Goal: Task Accomplishment & Management: Manage account settings

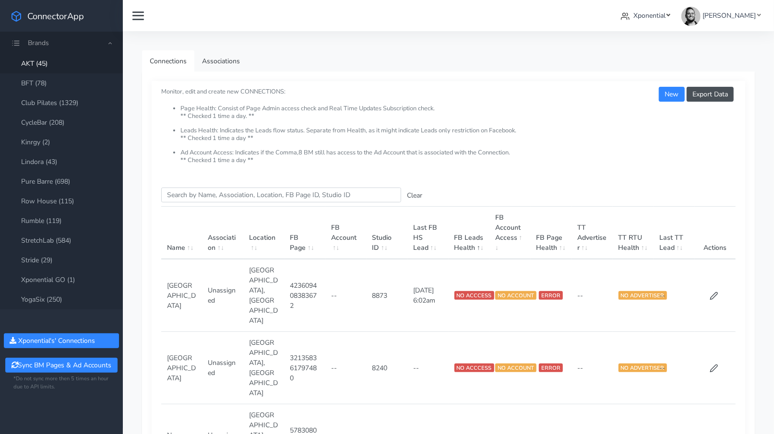
click at [665, 17] on span "Xponential" at bounding box center [649, 15] width 32 height 9
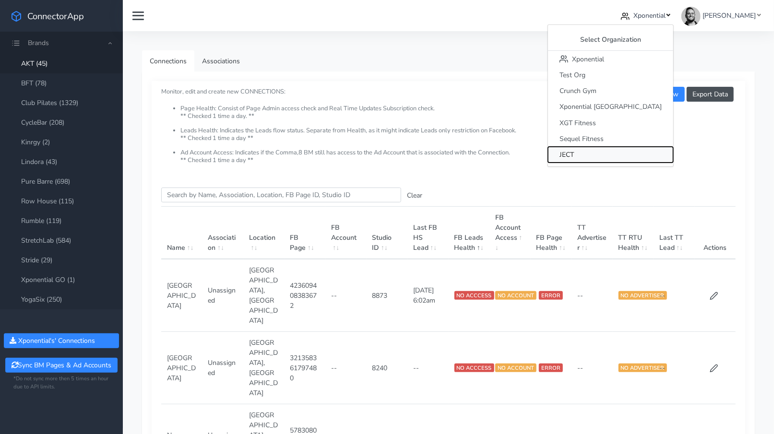
click at [574, 153] on span "JECT" at bounding box center [566, 154] width 14 height 9
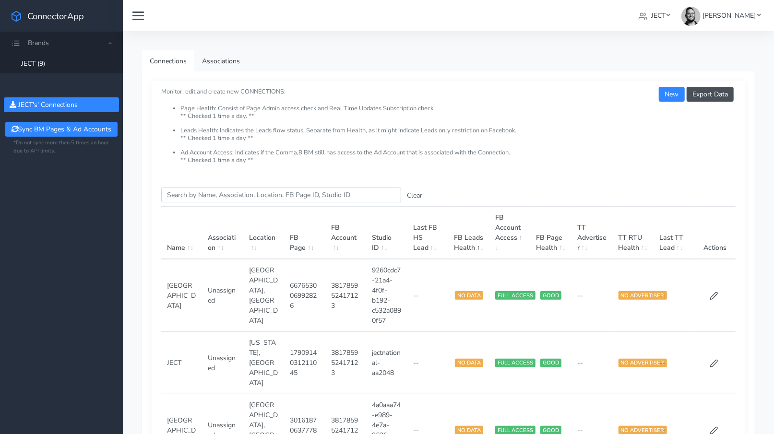
click at [93, 61] on link "JECT (9)" at bounding box center [61, 64] width 123 height 20
click at [665, 18] on span "JECT" at bounding box center [658, 15] width 14 height 9
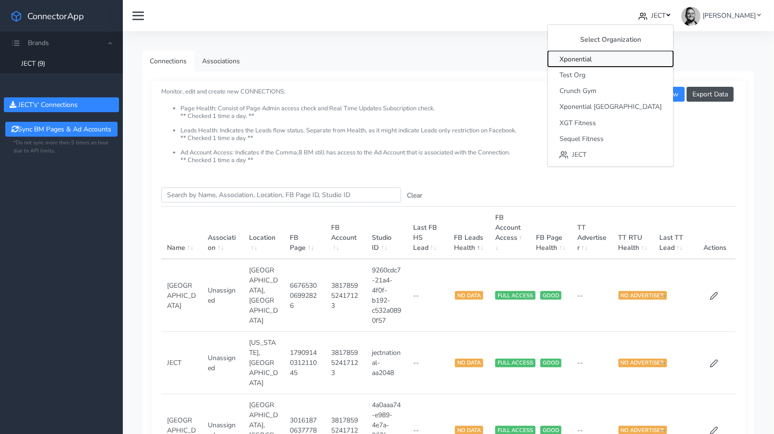
click at [592, 59] on span "Xponential" at bounding box center [575, 59] width 32 height 9
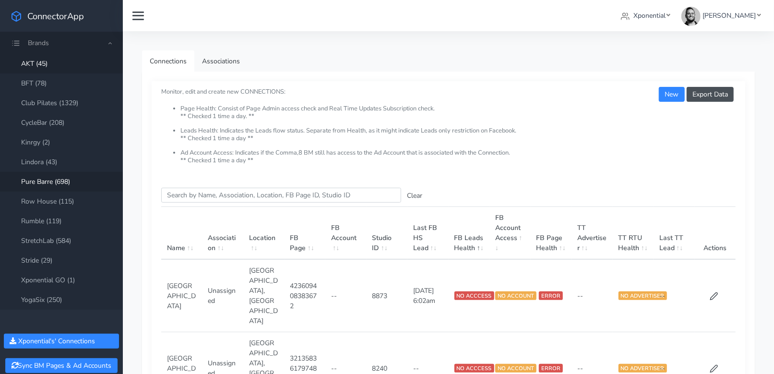
click at [51, 183] on link "Pure Barre (698)" at bounding box center [61, 182] width 123 height 20
click at [195, 191] on input "Search this table" at bounding box center [281, 195] width 240 height 15
click at [219, 193] on input "Search this table" at bounding box center [281, 195] width 240 height 15
paste input "Mount [PERSON_NAME]"
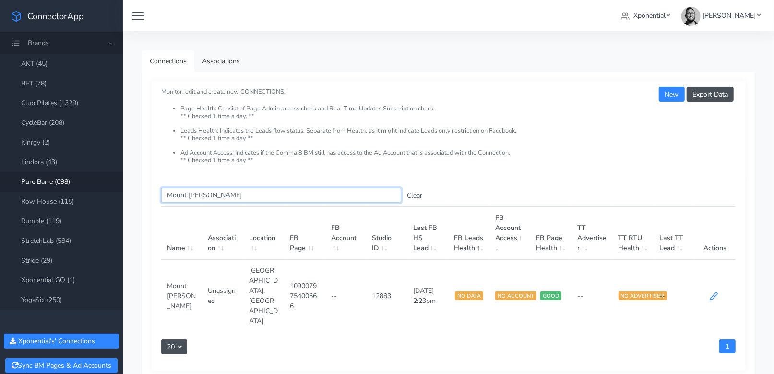
type input "Mount [PERSON_NAME]"
click at [711, 293] on icon at bounding box center [714, 296] width 7 height 7
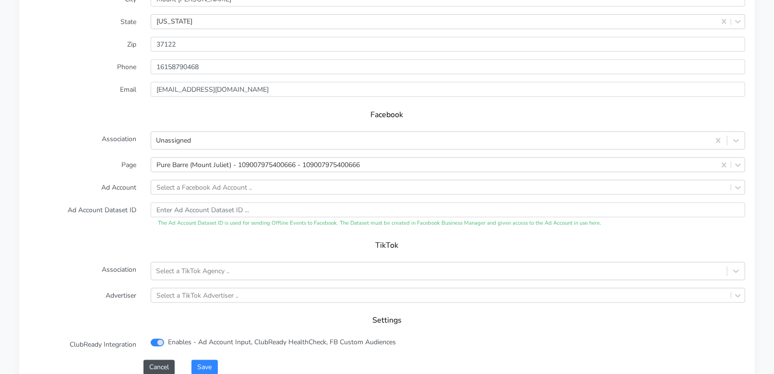
scroll to position [886, 0]
click at [735, 142] on icon at bounding box center [736, 141] width 10 height 10
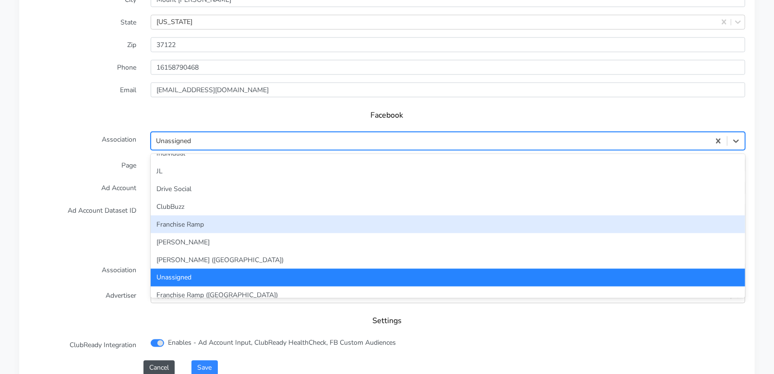
scroll to position [58, 0]
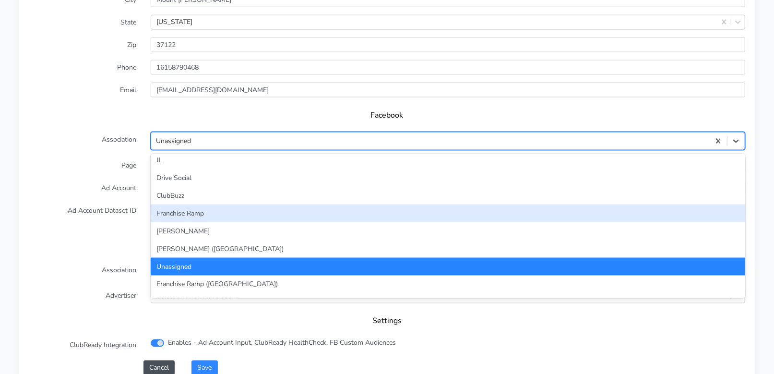
click at [290, 210] on div "Franchise Ramp" at bounding box center [448, 213] width 594 height 18
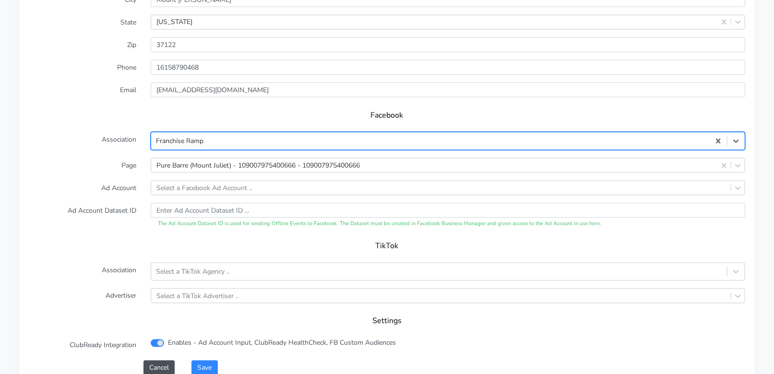
click at [86, 206] on label "Ad Account Dataset ID" at bounding box center [83, 215] width 122 height 25
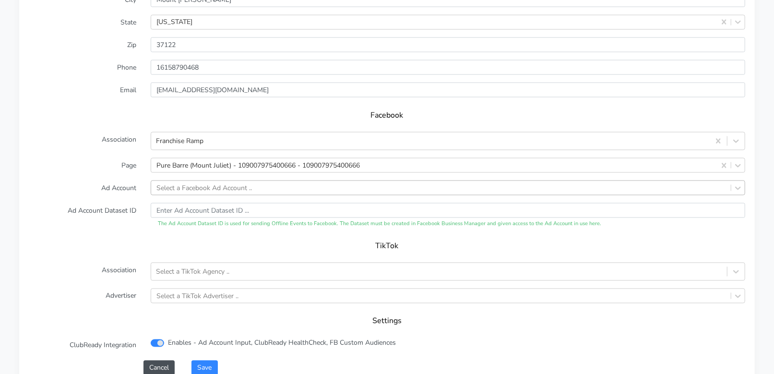
click at [179, 185] on div "Select a Facebook Ad Account .." at bounding box center [203, 188] width 95 height 10
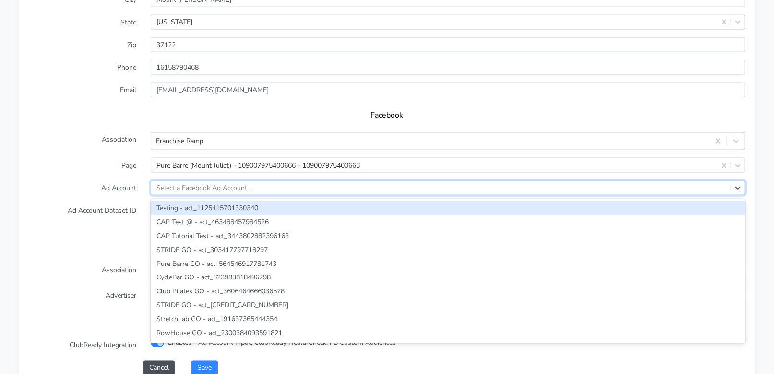
paste input "24646043625058966"
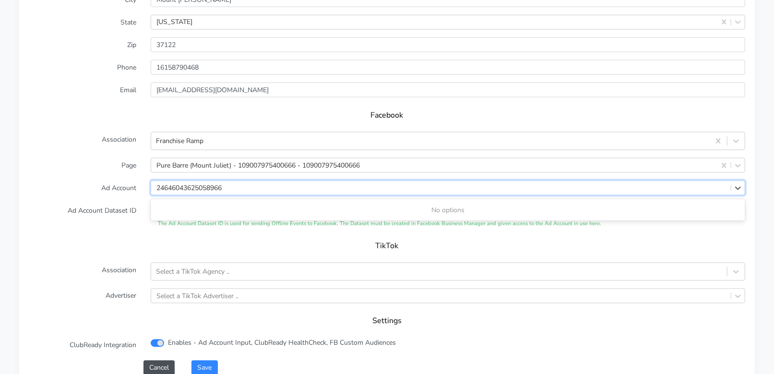
type input "24646043625058966"
click at [114, 206] on label "Ad Account Dataset ID" at bounding box center [83, 215] width 122 height 25
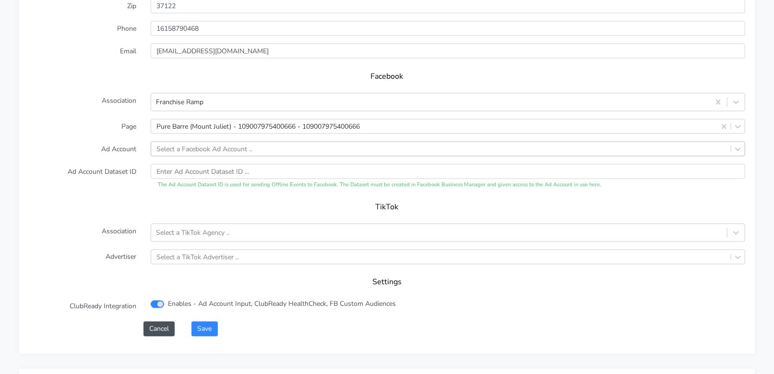
scroll to position [941, 0]
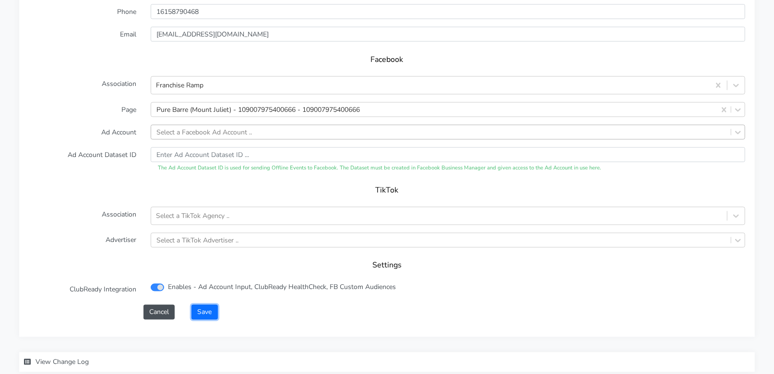
click at [206, 309] on button "Save" at bounding box center [204, 312] width 26 height 15
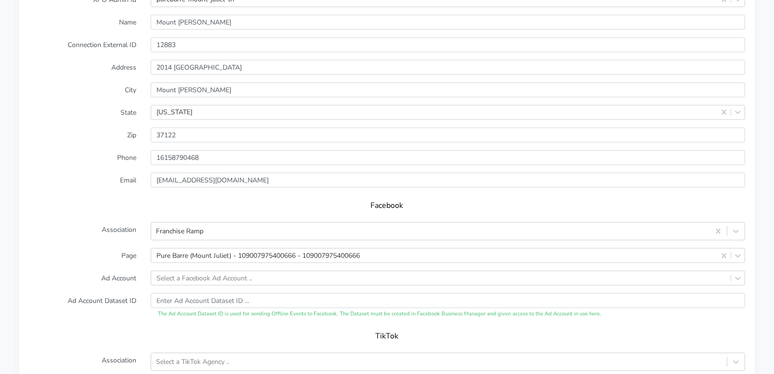
scroll to position [776, 0]
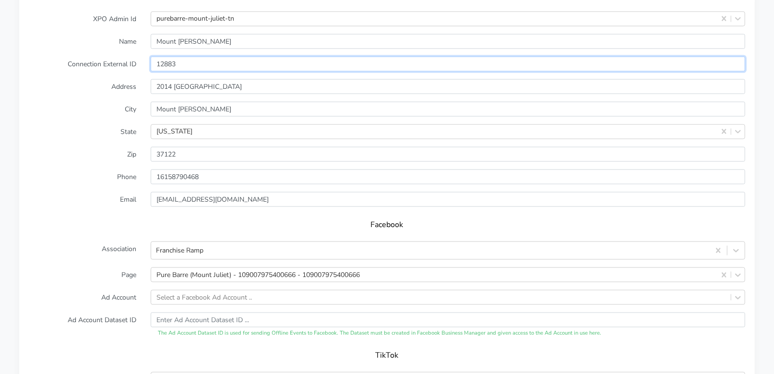
drag, startPoint x: 161, startPoint y: 62, endPoint x: 143, endPoint y: 63, distance: 17.8
click at [144, 62] on div "12883" at bounding box center [447, 64] width 609 height 15
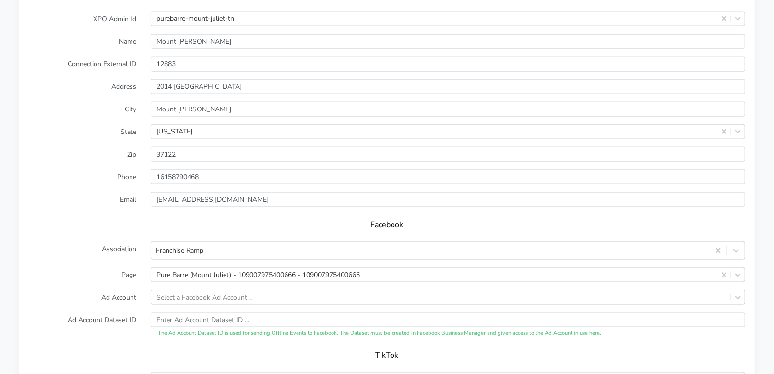
click at [114, 118] on form "XPO Admin Id purebarre-mount-juliet-tn Name Mount Juliet Connection External ID…" at bounding box center [387, 248] width 716 height 473
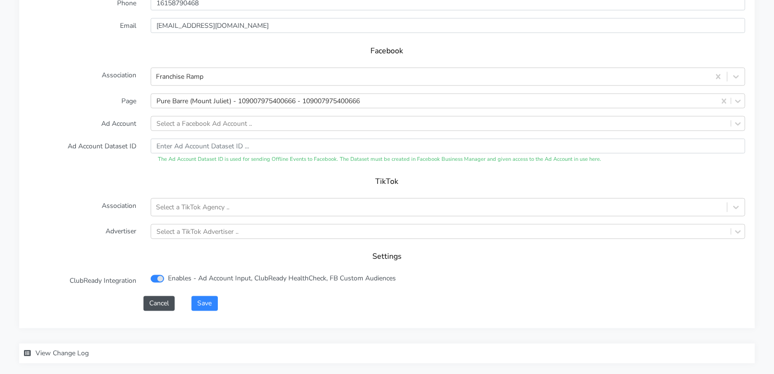
scroll to position [998, 0]
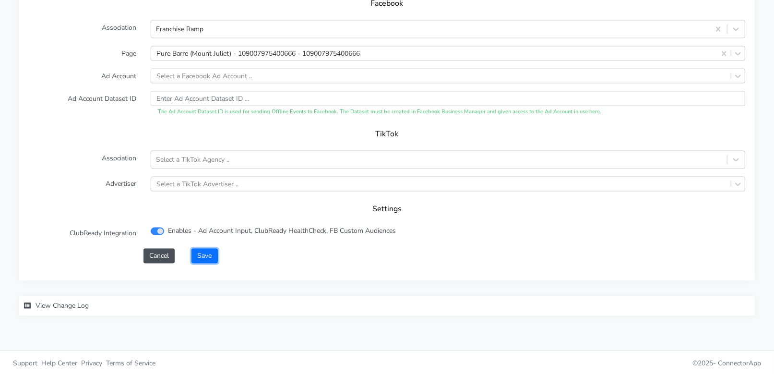
click at [210, 253] on button "Save" at bounding box center [204, 256] width 26 height 15
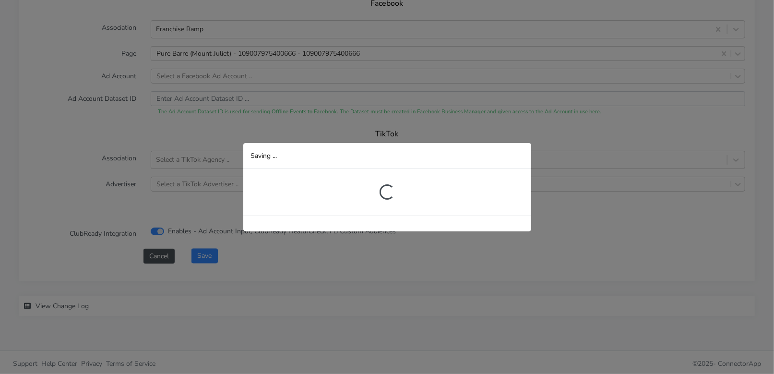
scroll to position [211, 0]
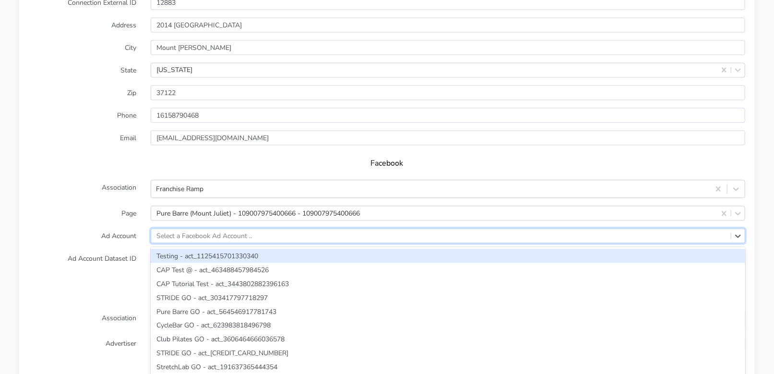
click at [204, 228] on div "option Testing - act_1125415701330340 focused, 1 of 2425. 2425 results availabl…" at bounding box center [448, 235] width 594 height 15
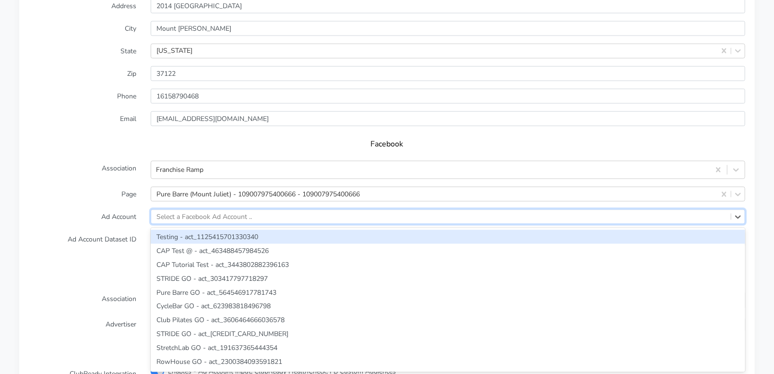
paste input "24646043625058966"
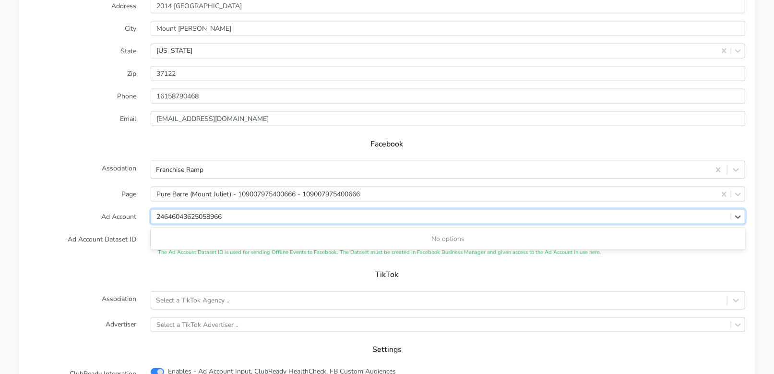
type input "24646043625058966"
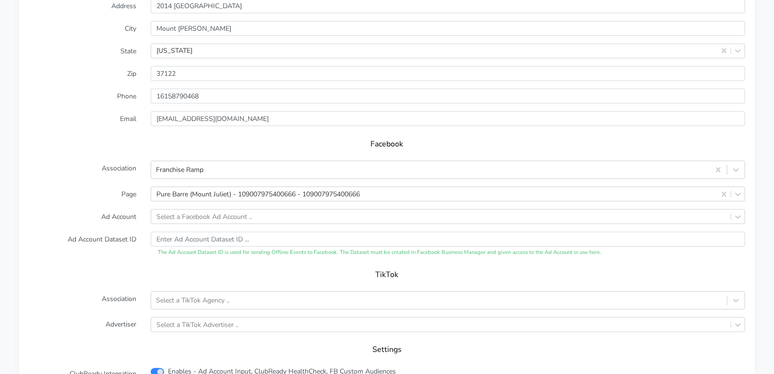
click at [113, 223] on form "XPO Admin Id purebarre-mount-juliet-tn Name Mount Juliet Connection External ID…" at bounding box center [387, 167] width 716 height 473
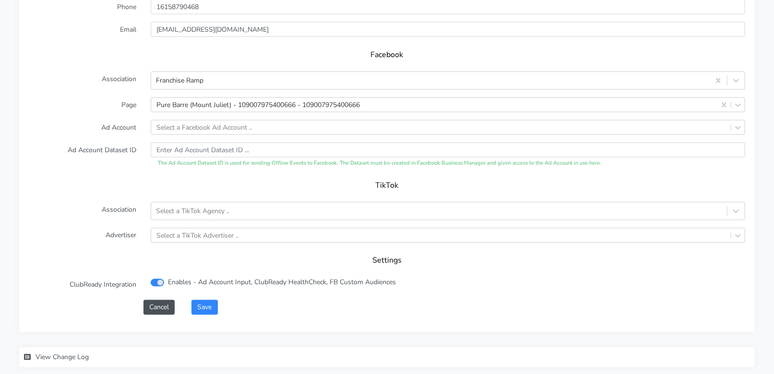
scroll to position [972, 0]
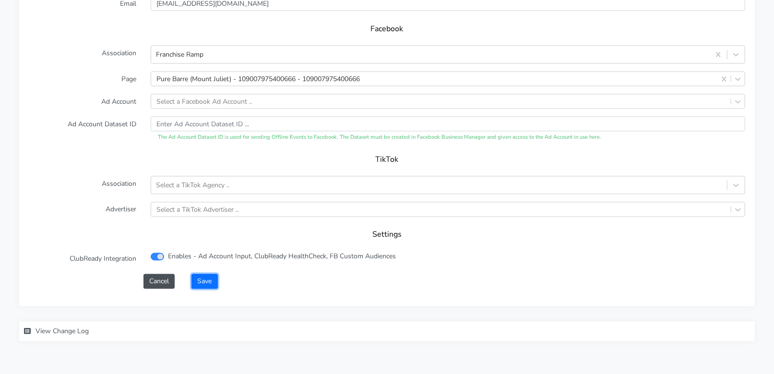
click at [205, 278] on button "Save" at bounding box center [204, 281] width 26 height 15
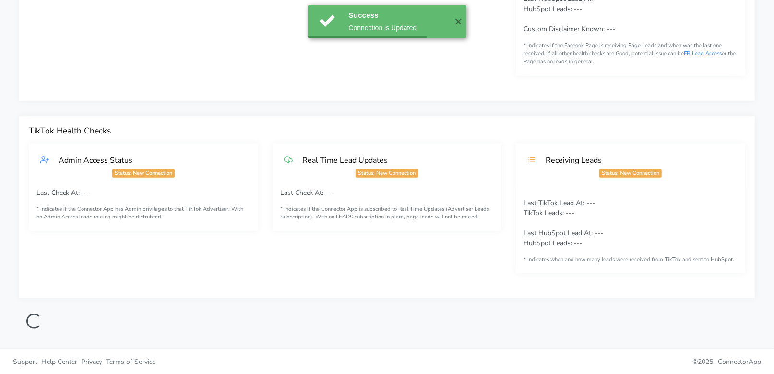
scroll to position [0, 0]
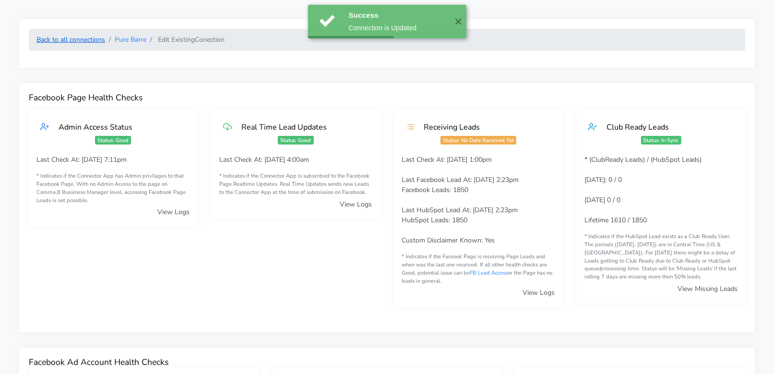
click at [71, 41] on link "Back to all connections" at bounding box center [70, 39] width 69 height 9
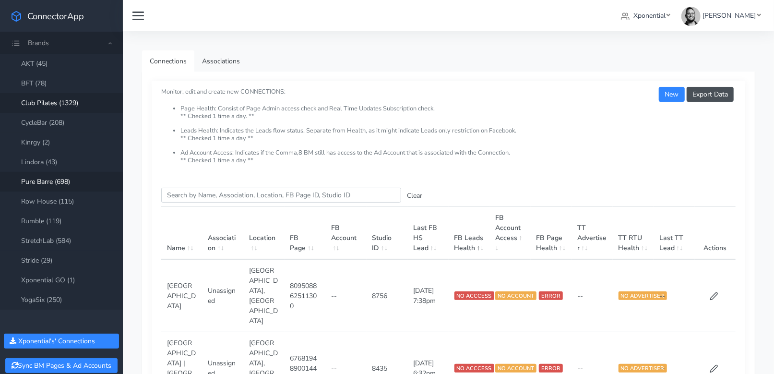
click at [52, 103] on link "Club Pilates (1329)" at bounding box center [61, 103] width 123 height 20
click at [188, 198] on input "Search this table" at bounding box center [281, 195] width 240 height 15
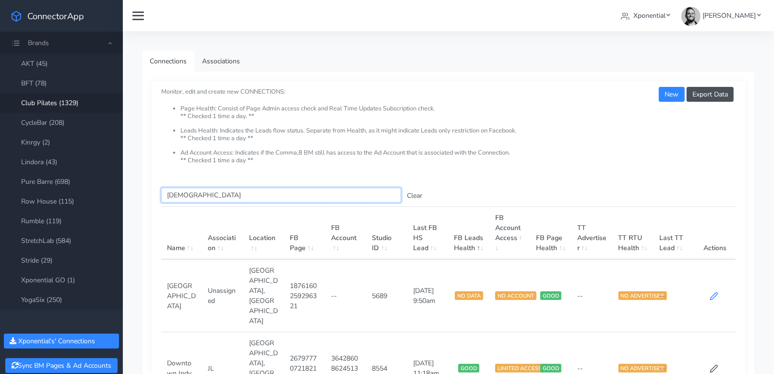
type input "[DEMOGRAPHIC_DATA]"
click at [712, 293] on icon at bounding box center [714, 296] width 7 height 7
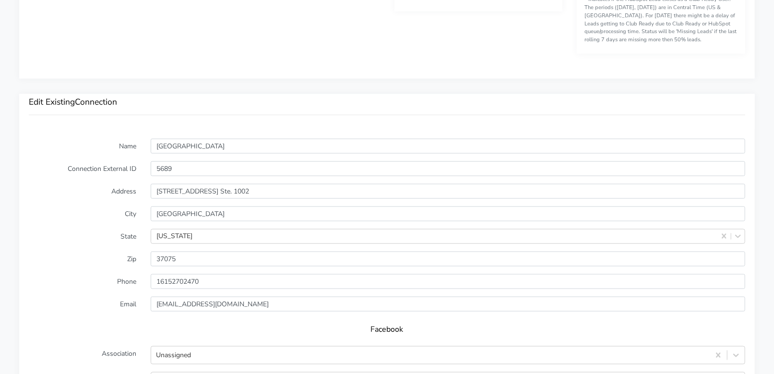
scroll to position [718, 0]
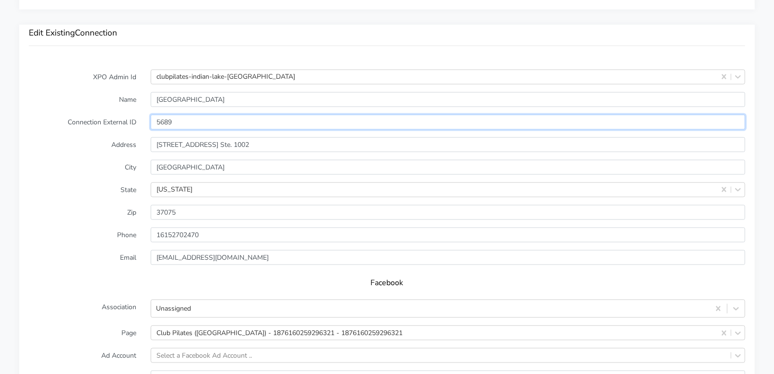
drag, startPoint x: 167, startPoint y: 119, endPoint x: 140, endPoint y: 120, distance: 27.4
click at [140, 120] on div "Connection External ID 5689" at bounding box center [387, 122] width 731 height 15
click at [82, 177] on form "XPO Admin Id clubpilates-indian-lake-tn Name Indian Lake Connection External ID…" at bounding box center [387, 306] width 716 height 473
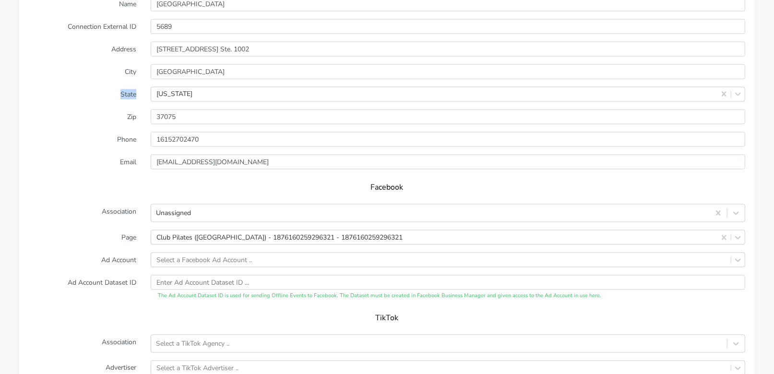
scroll to position [816, 0]
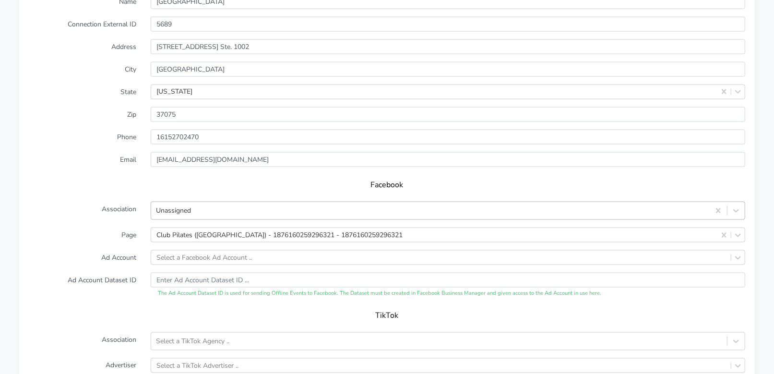
click at [205, 211] on div "Unassigned" at bounding box center [430, 211] width 558 height 16
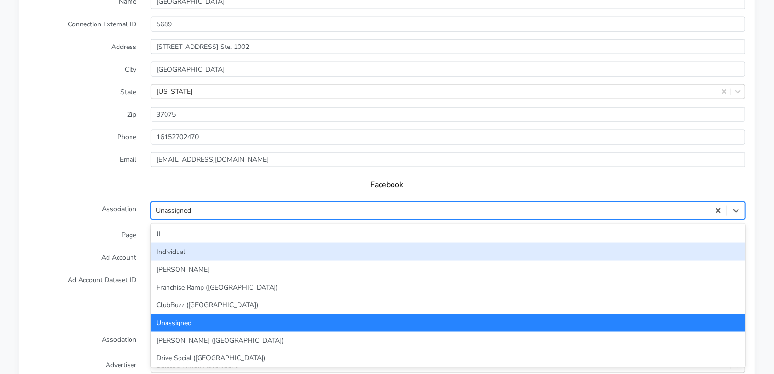
scroll to position [76, 0]
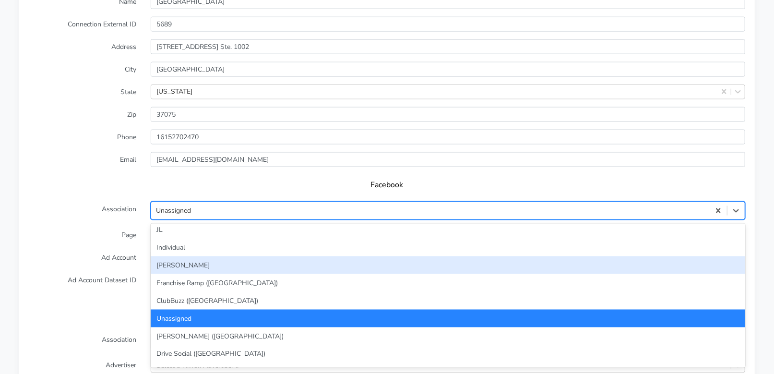
click at [205, 267] on div "[PERSON_NAME]" at bounding box center [448, 265] width 594 height 18
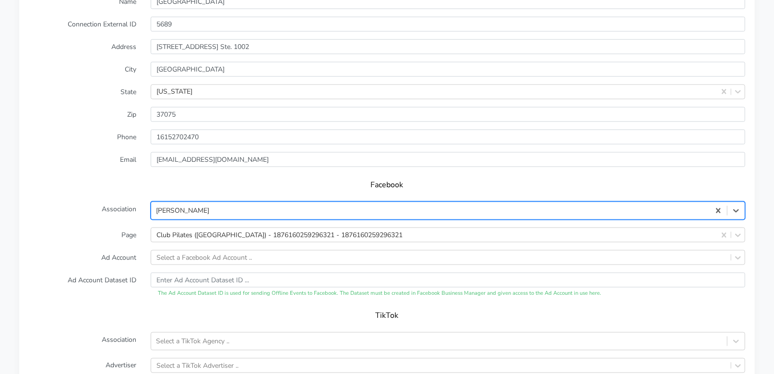
click at [109, 241] on form "XPO Admin Id clubpilates-indian-lake-tn Name Indian Lake Connection External ID…" at bounding box center [387, 208] width 716 height 473
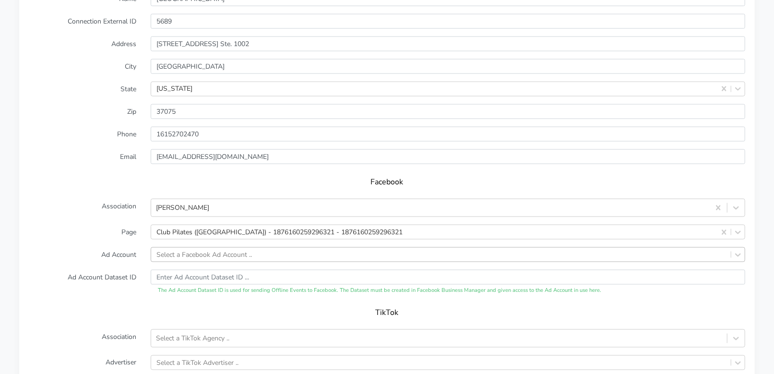
click at [188, 249] on div "Select a Facebook Ad Account .." at bounding box center [448, 254] width 594 height 15
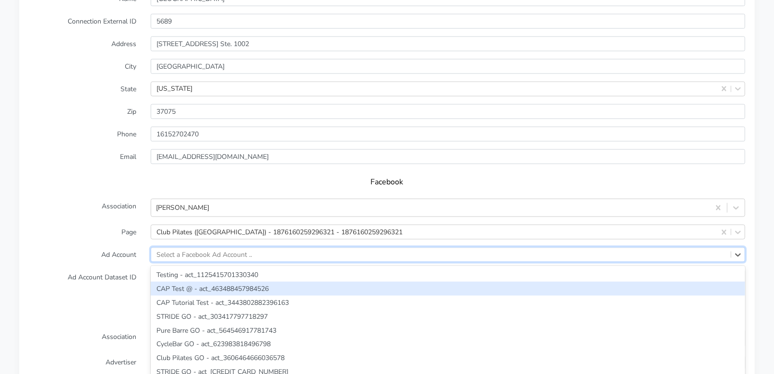
scroll to position [857, 0]
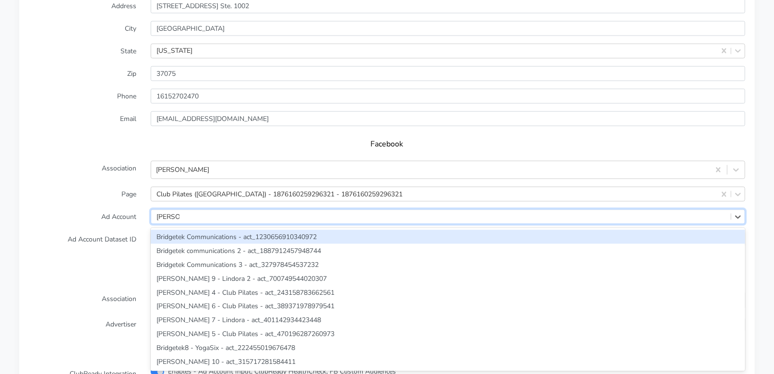
type input "[PERSON_NAME]"
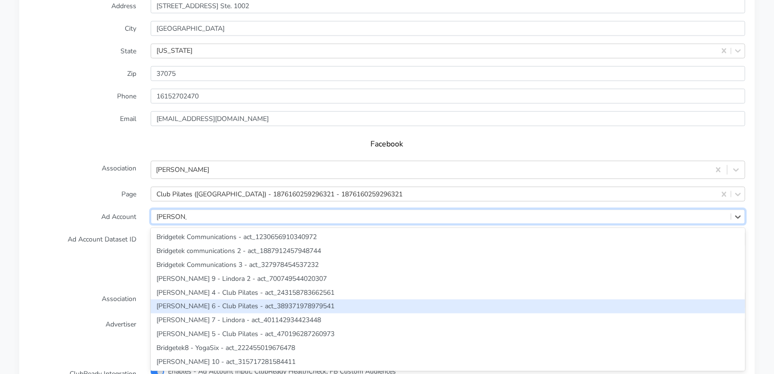
click at [226, 303] on div "[PERSON_NAME] 6 - Club Pilates - act_389371978979541" at bounding box center [448, 306] width 594 height 14
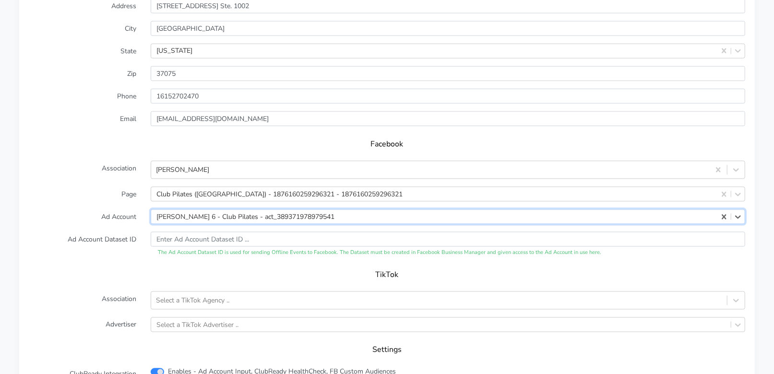
click at [104, 237] on label "Ad Account Dataset ID" at bounding box center [83, 244] width 122 height 25
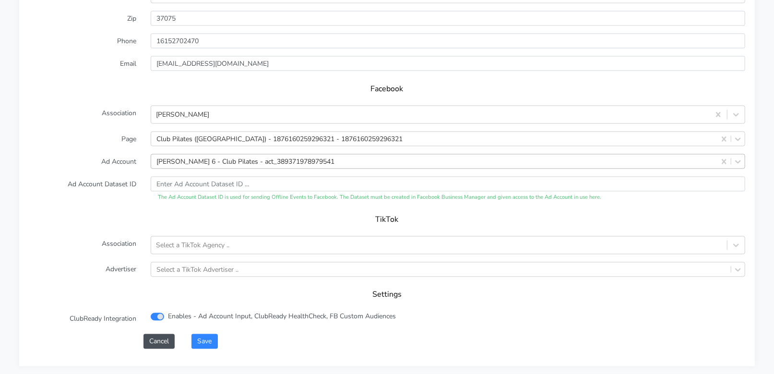
scroll to position [958, 0]
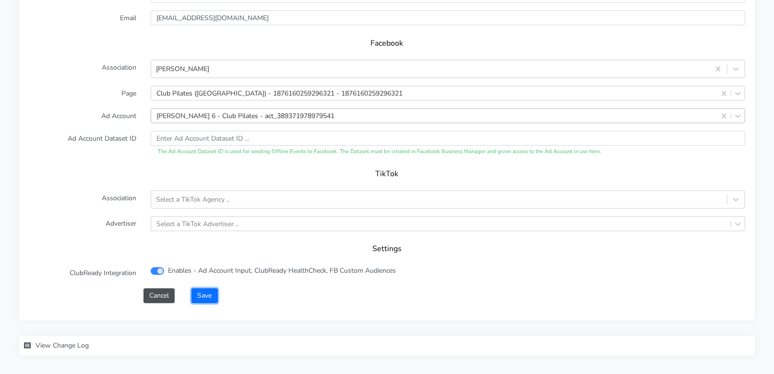
click at [206, 295] on button "Save" at bounding box center [204, 295] width 26 height 15
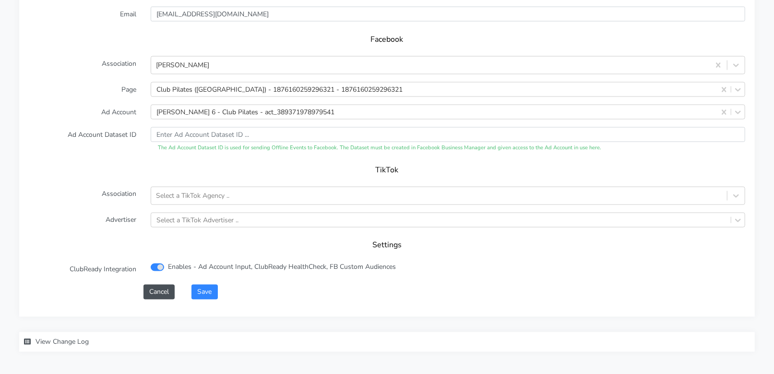
scroll to position [1010, 0]
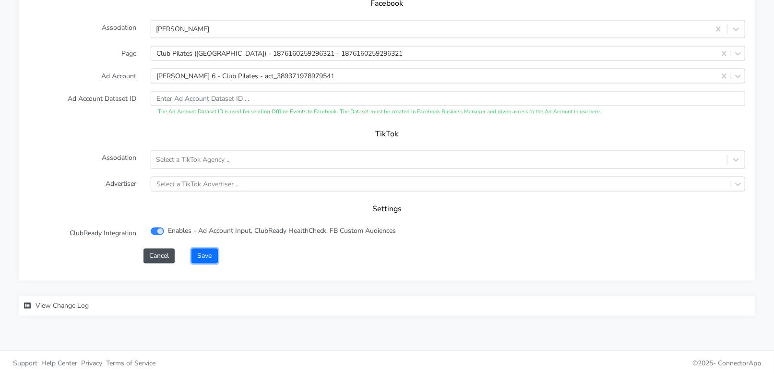
click at [202, 256] on button "Save" at bounding box center [204, 256] width 26 height 15
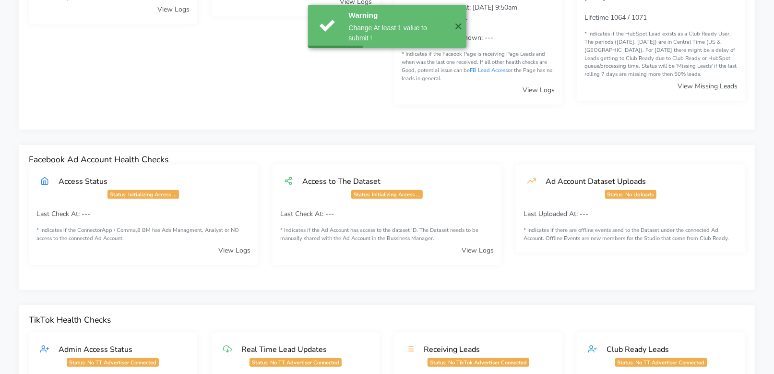
scroll to position [0, 0]
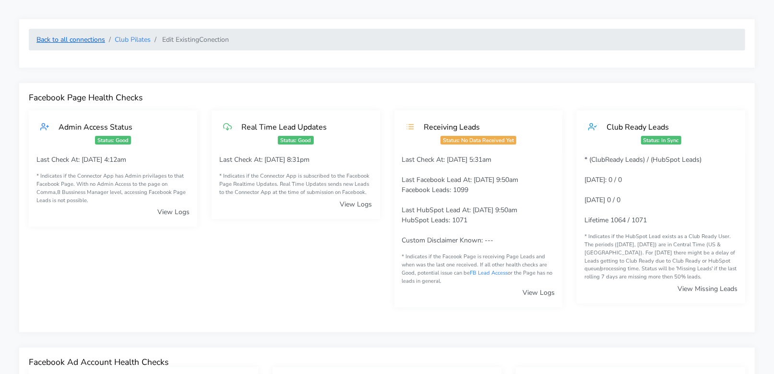
click at [73, 41] on link "Back to all connections" at bounding box center [70, 39] width 69 height 9
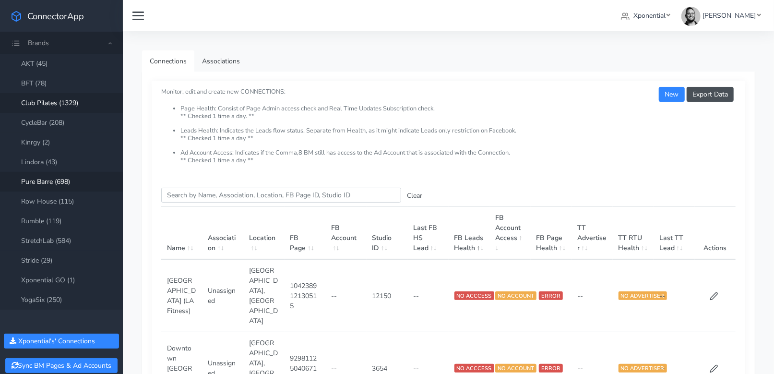
click at [46, 178] on link "Pure Barre (698)" at bounding box center [61, 182] width 123 height 20
click at [187, 194] on input "Search this table" at bounding box center [281, 195] width 240 height 15
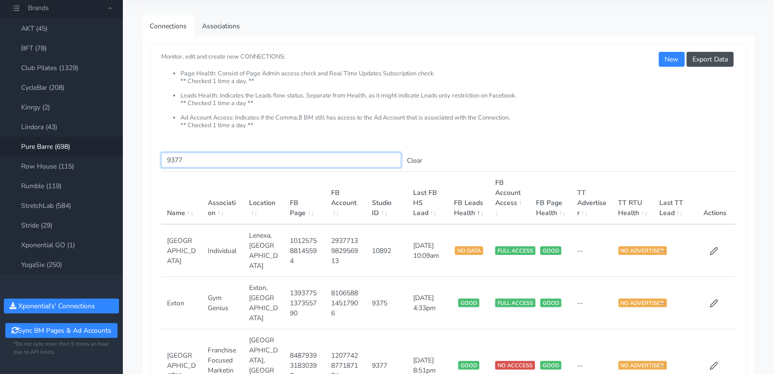
scroll to position [42, 0]
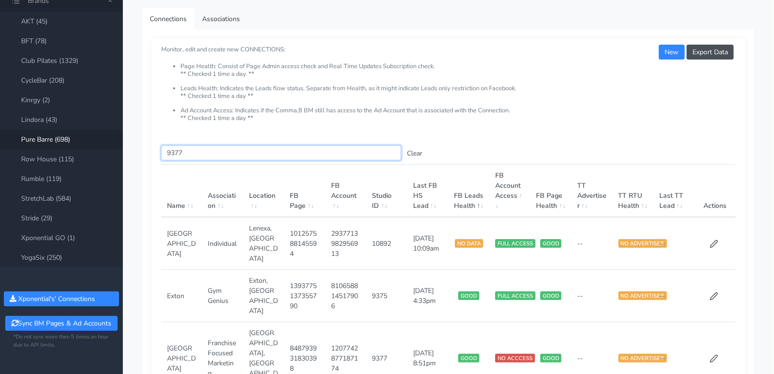
type input "9377"
drag, startPoint x: 183, startPoint y: 160, endPoint x: 174, endPoint y: 159, distance: 8.7
click at [174, 159] on div "Search this table 9377 Clear Name Association Location FB Page FB Account Studi…" at bounding box center [449, 284] width 594 height 297
drag, startPoint x: 184, startPoint y: 153, endPoint x: 162, endPoint y: 153, distance: 22.1
click at [162, 153] on input "9377" at bounding box center [281, 152] width 240 height 15
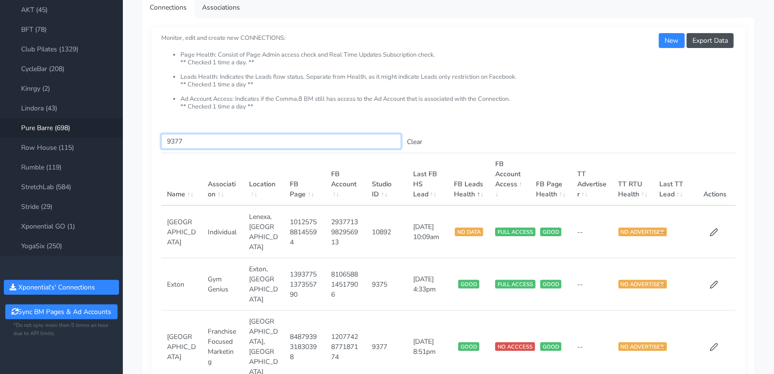
scroll to position [55, 0]
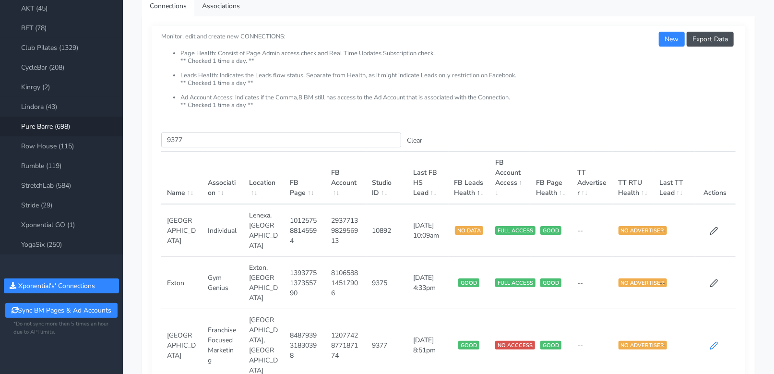
drag, startPoint x: 716, startPoint y: 308, endPoint x: 715, endPoint y: 313, distance: 5.4
click at [717, 309] on td at bounding box center [715, 345] width 41 height 72
click at [715, 342] on icon at bounding box center [714, 345] width 7 height 7
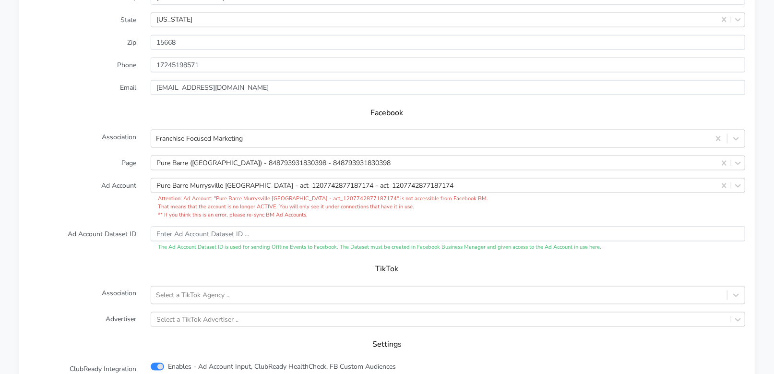
scroll to position [907, 0]
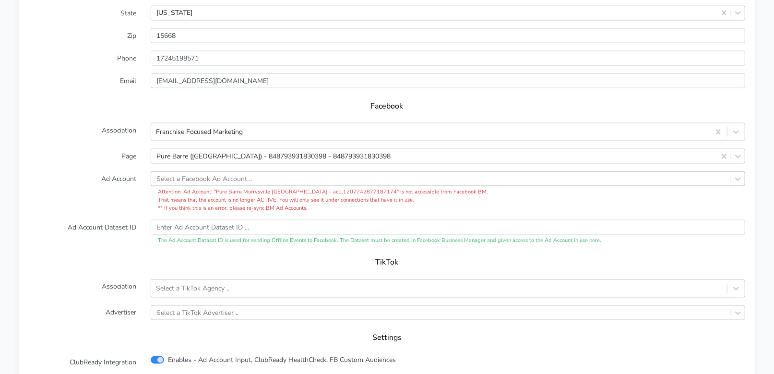
click at [559, 209] on div "Attention: Ad Account: " Pure Barre Murrysville [GEOGRAPHIC_DATA] - act_1207742…" at bounding box center [448, 200] width 594 height 24
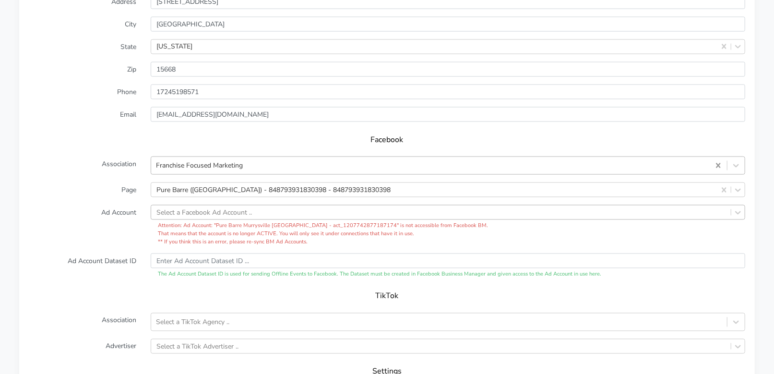
scroll to position [872, 0]
click at [736, 164] on icon at bounding box center [736, 167] width 10 height 10
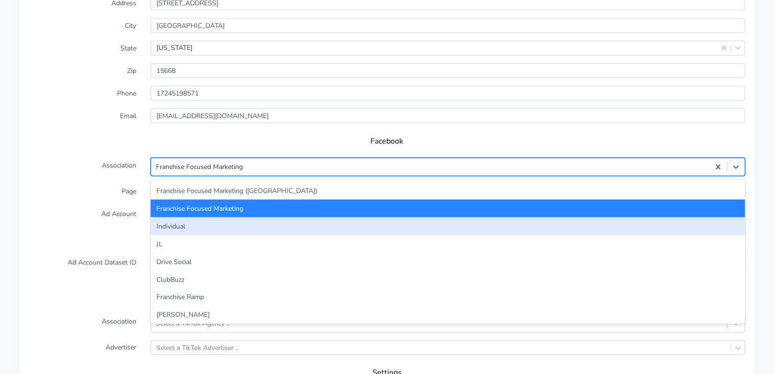
click at [321, 221] on div "Individual" at bounding box center [448, 226] width 594 height 18
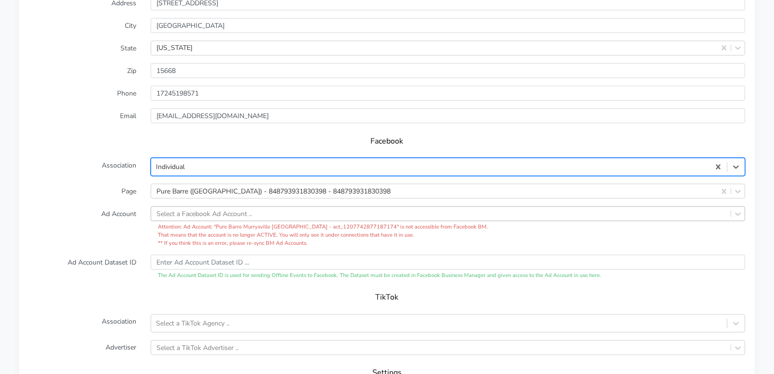
click at [84, 200] on form "XPO Admin Id purebarre-[GEOGRAPHIC_DATA]-[GEOGRAPHIC_DATA] Name [GEOGRAPHIC_DAT…" at bounding box center [387, 177] width 716 height 499
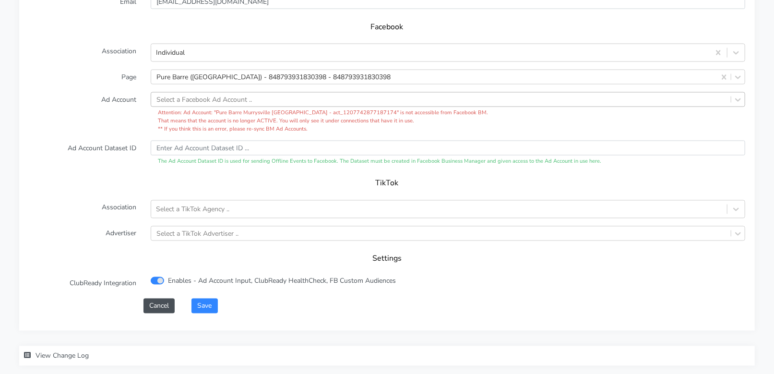
scroll to position [990, 0]
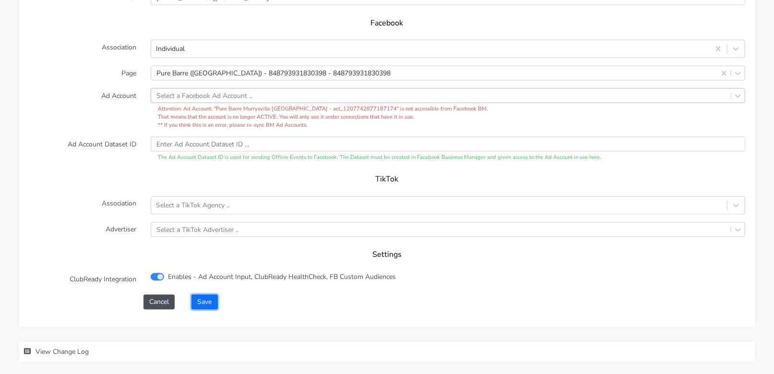
click at [206, 300] on button "Save" at bounding box center [204, 302] width 26 height 15
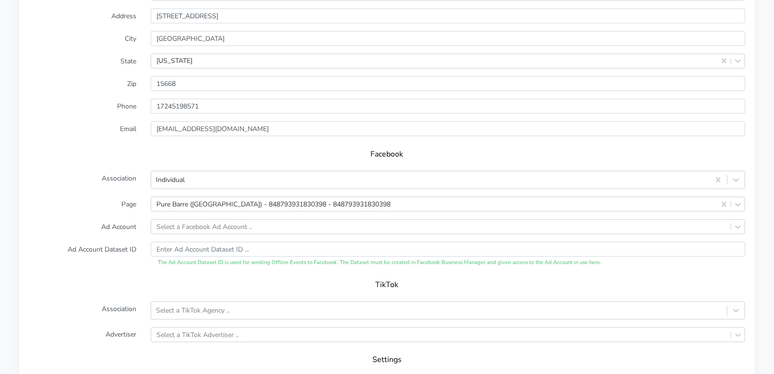
scroll to position [885, 0]
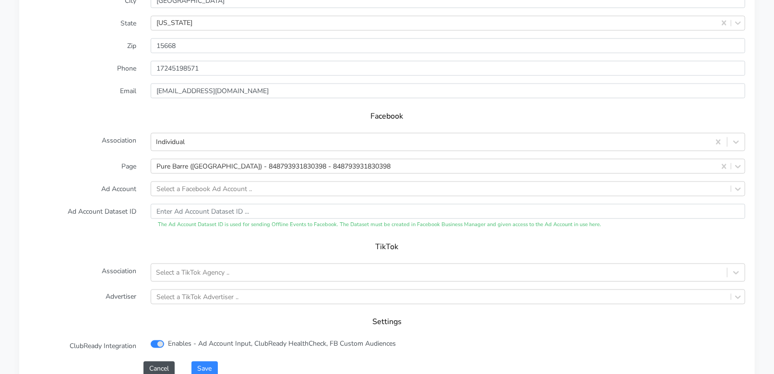
click at [119, 143] on label "Association" at bounding box center [83, 142] width 122 height 18
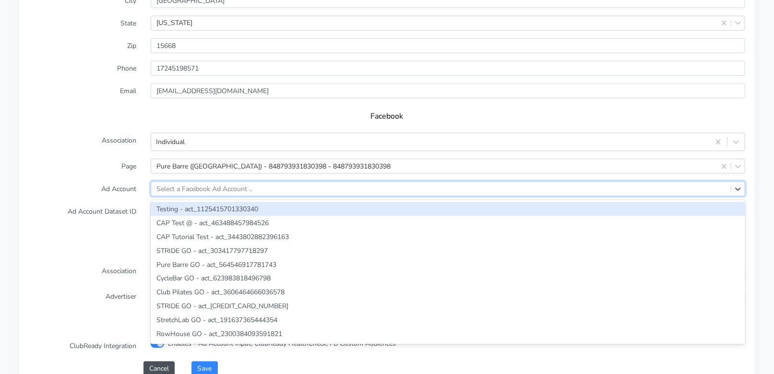
click at [169, 188] on div "Select a Facebook Ad Account .." at bounding box center [203, 189] width 95 height 10
paste input "679005498294557"
type input "679005498294557"
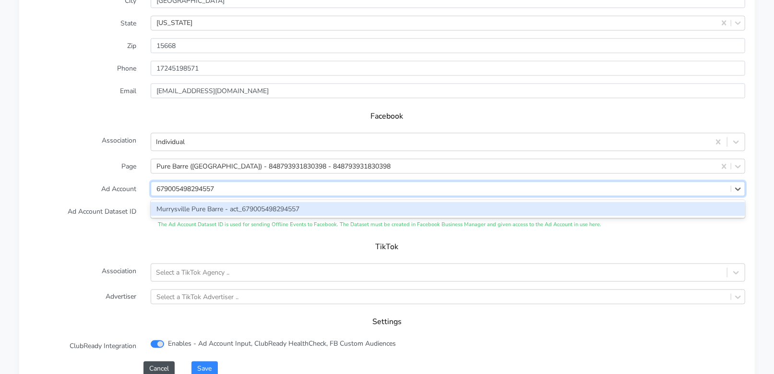
click at [181, 210] on div "Murrysville Pure Barre - act_679005498294557" at bounding box center [448, 209] width 594 height 14
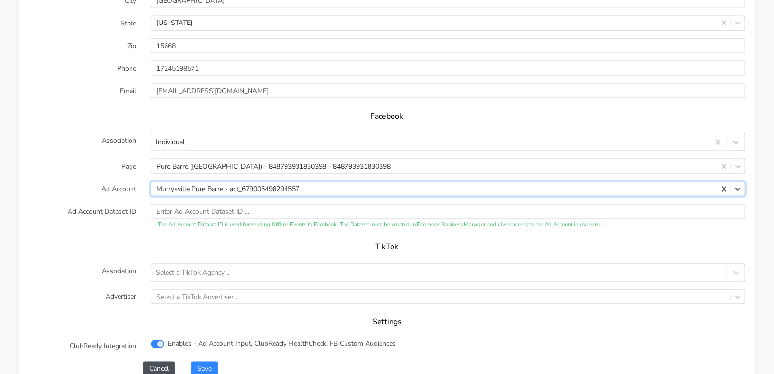
click at [97, 188] on label "Ad Account" at bounding box center [83, 188] width 122 height 15
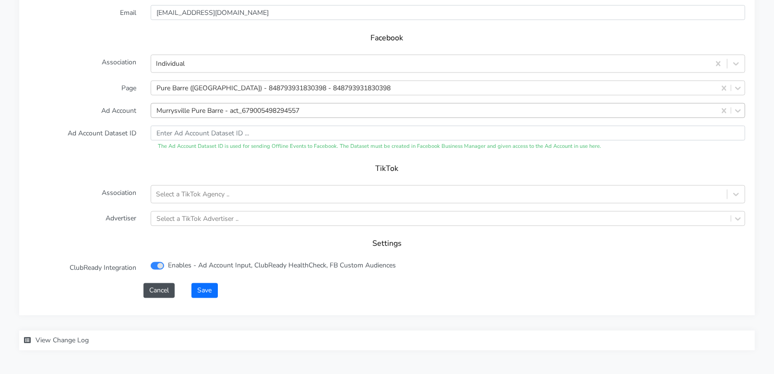
scroll to position [962, 0]
click at [207, 289] on button "Save" at bounding box center [204, 292] width 26 height 15
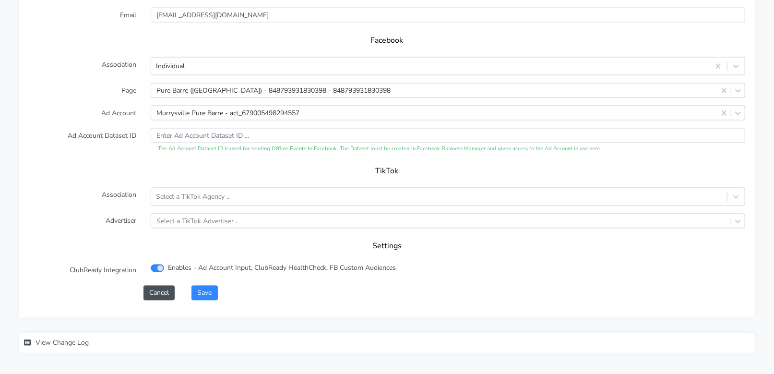
scroll to position [995, 0]
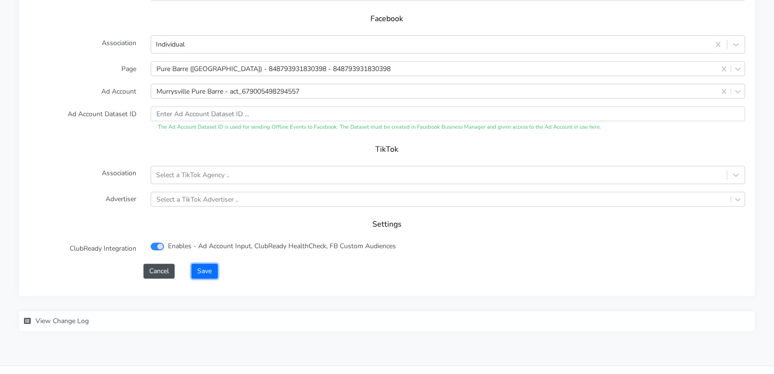
click at [210, 272] on button "Save" at bounding box center [204, 271] width 26 height 15
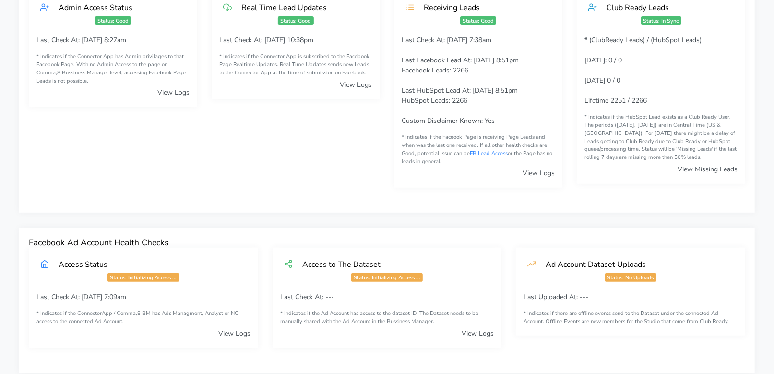
scroll to position [0, 0]
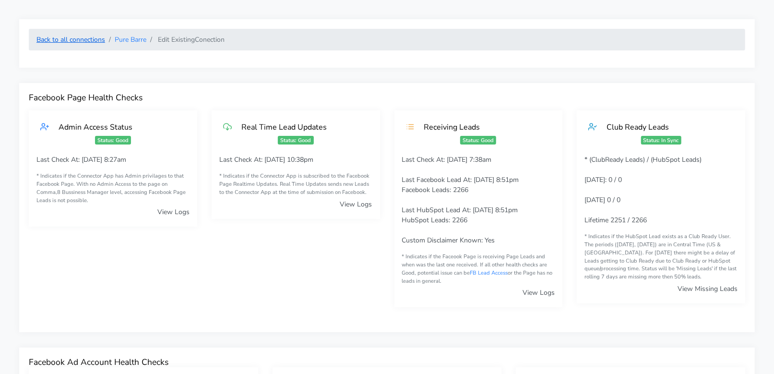
click at [83, 40] on link "Back to all connections" at bounding box center [70, 39] width 69 height 9
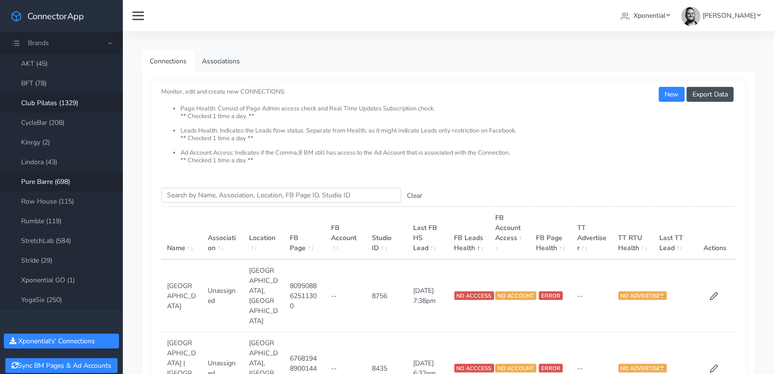
click at [56, 102] on link "Club Pilates (1329)" at bounding box center [61, 103] width 123 height 20
click at [190, 193] on input "Search this table" at bounding box center [281, 195] width 240 height 15
click at [180, 193] on input "Search this table" at bounding box center [281, 195] width 240 height 15
paste input "Shakopee"
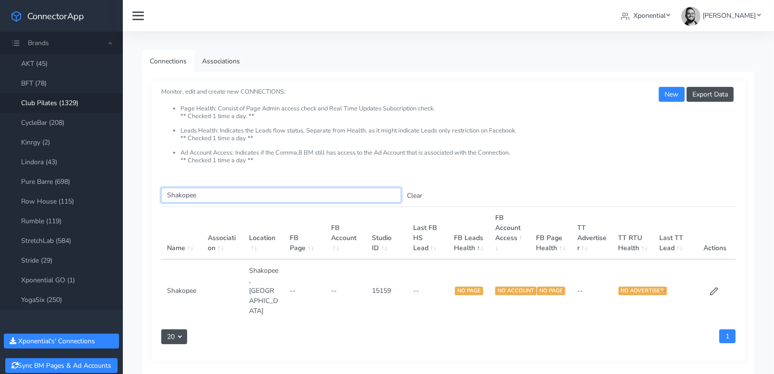
type input "Shakopee"
click at [178, 212] on th "Name" at bounding box center [181, 233] width 41 height 53
click at [713, 287] on icon at bounding box center [714, 291] width 9 height 9
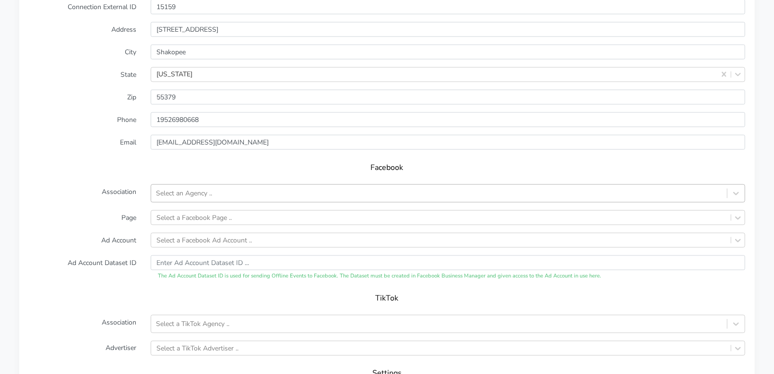
scroll to position [808, 0]
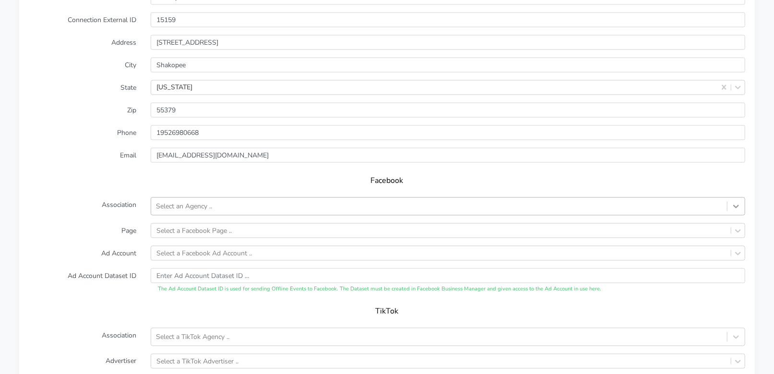
click at [735, 207] on icon at bounding box center [736, 207] width 10 height 10
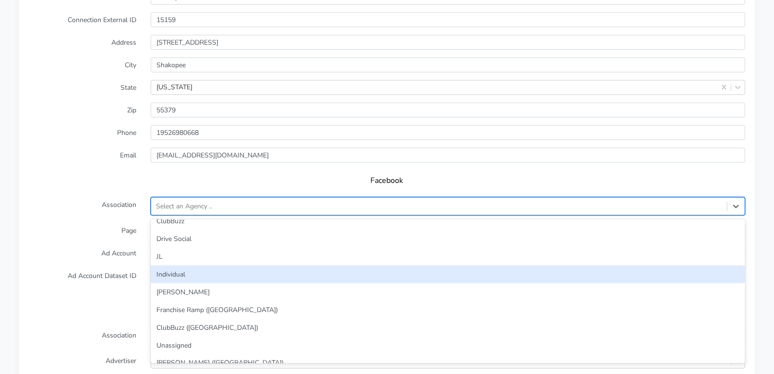
scroll to position [50, 0]
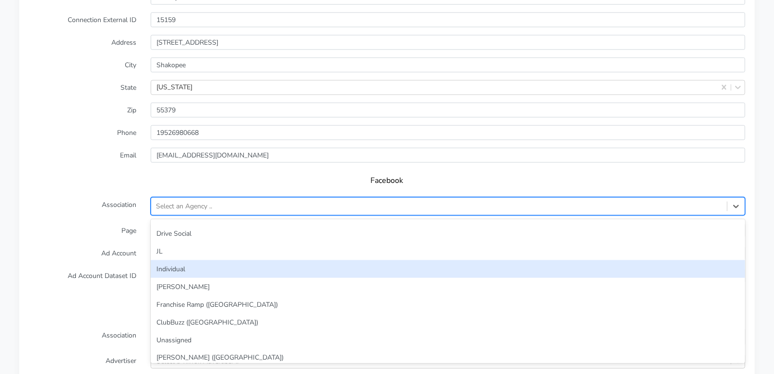
drag, startPoint x: 418, startPoint y: 265, endPoint x: 412, endPoint y: 265, distance: 6.3
click at [418, 265] on div "Individual" at bounding box center [448, 269] width 594 height 18
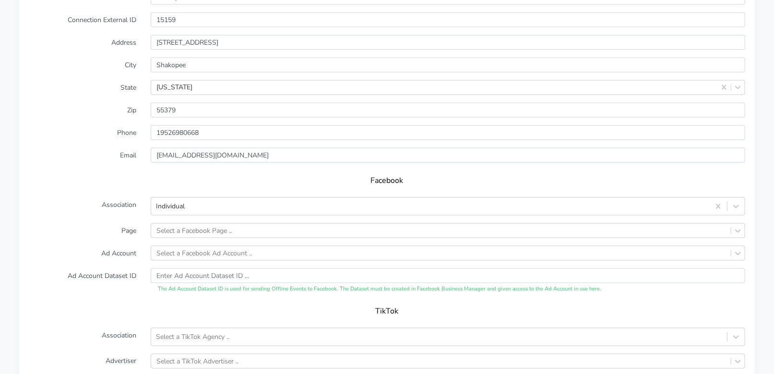
click at [125, 218] on form "XPO Admin Id clubpilates-shakopee Name Shakopee Connection External ID 15159 Ad…" at bounding box center [387, 203] width 716 height 473
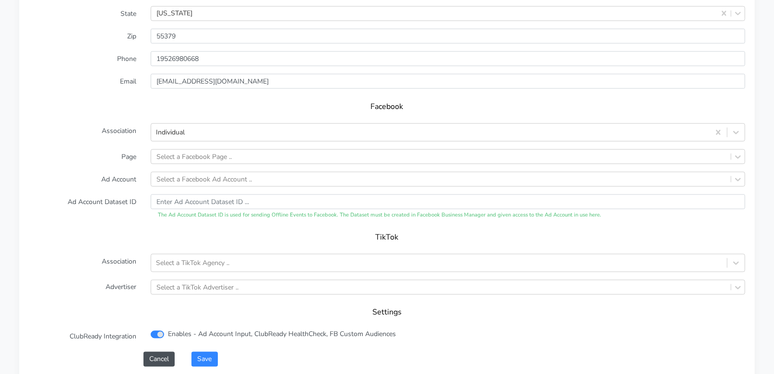
scroll to position [884, 0]
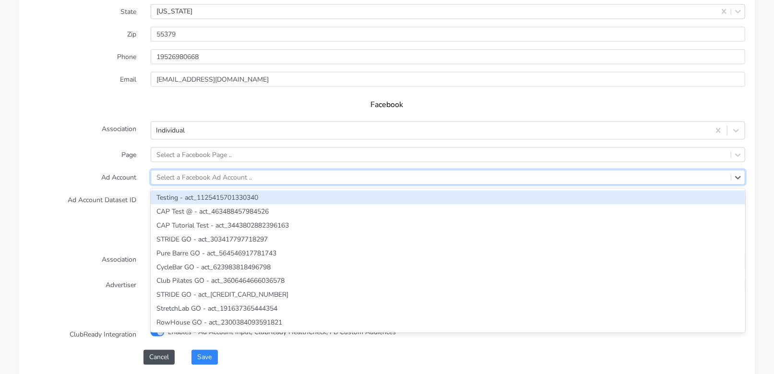
click at [190, 179] on div "Select a Facebook Ad Account .." at bounding box center [203, 177] width 95 height 10
paste input "1812958529321095"
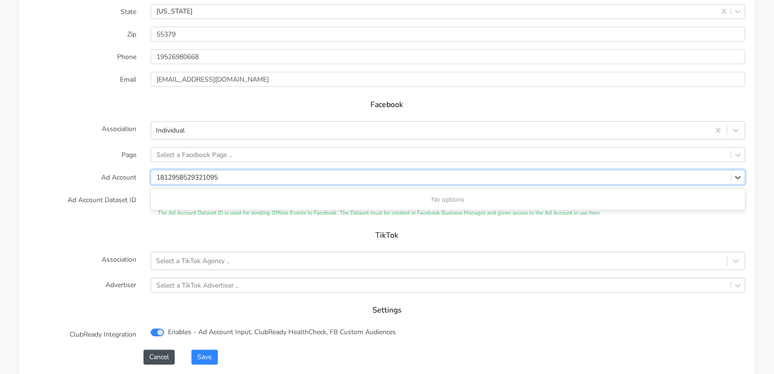
type input "1812958529321095"
click at [111, 201] on label "Ad Account Dataset ID" at bounding box center [83, 204] width 122 height 25
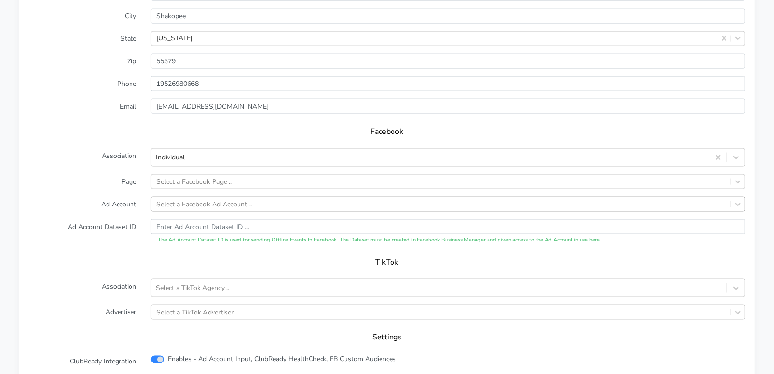
scroll to position [856, 0]
click at [112, 214] on form "XPO Admin Id clubpilates-shakopee Name Shakopee Connection External ID 15159 Ad…" at bounding box center [387, 155] width 716 height 473
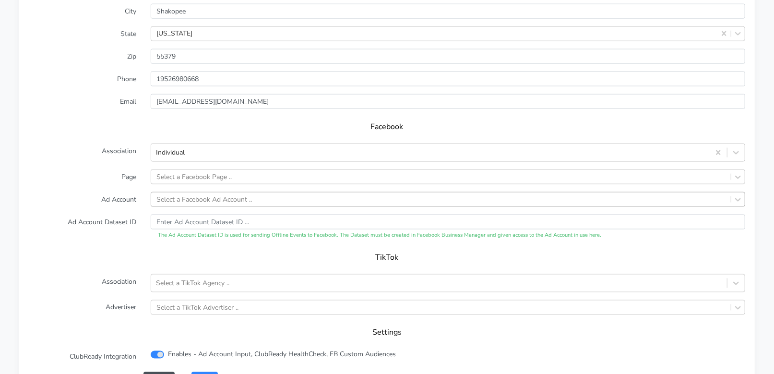
scroll to position [857, 0]
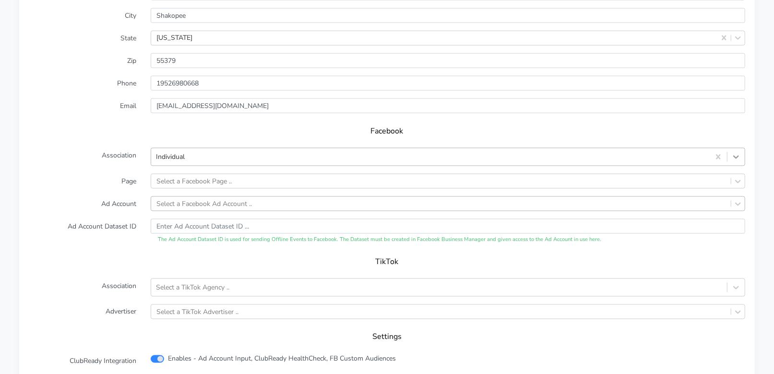
click at [744, 154] on div at bounding box center [735, 156] width 17 height 17
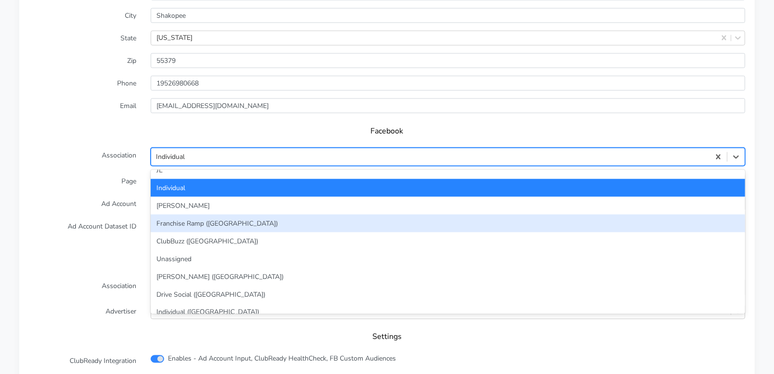
scroll to position [83, 0]
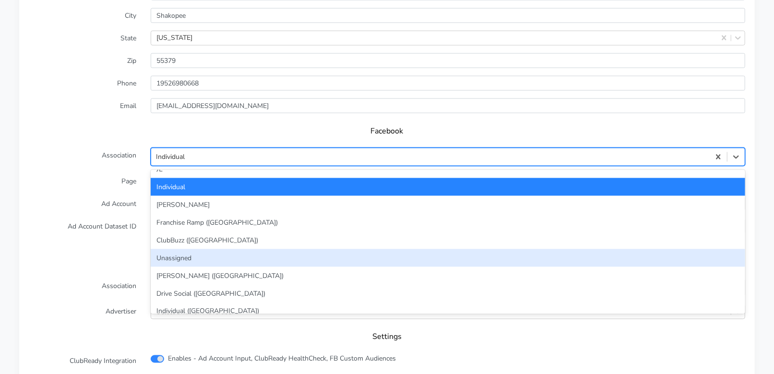
click at [312, 255] on div "Unassigned" at bounding box center [448, 258] width 594 height 18
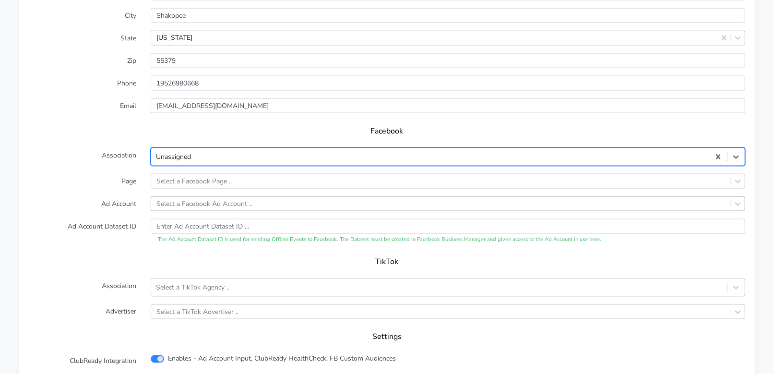
click at [82, 196] on label "Ad Account" at bounding box center [83, 203] width 122 height 15
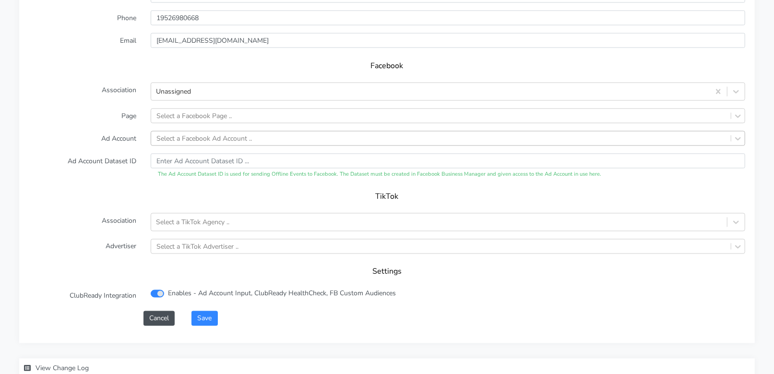
scroll to position [926, 0]
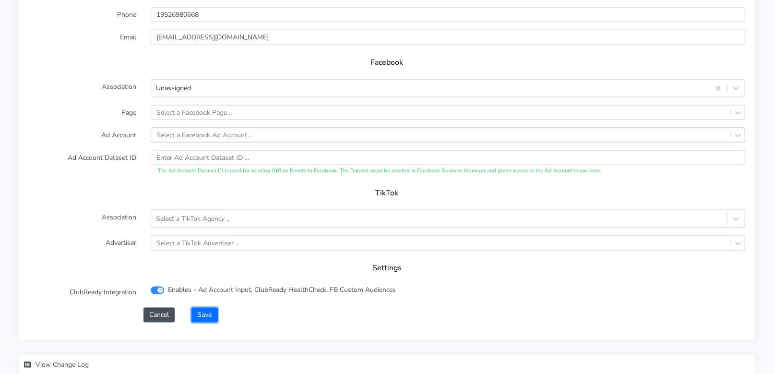
click at [202, 317] on button "Save" at bounding box center [204, 315] width 26 height 15
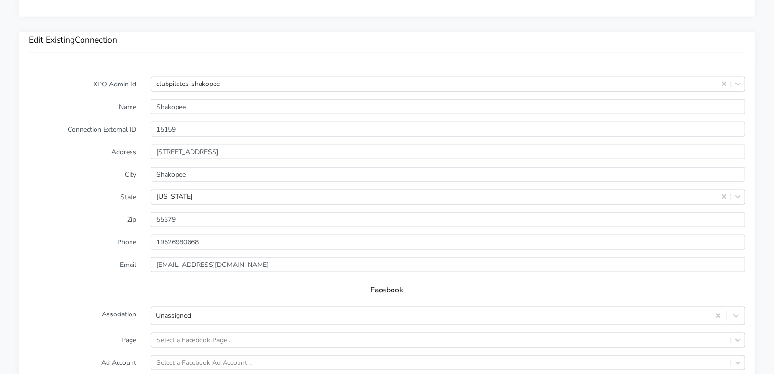
scroll to position [745, 0]
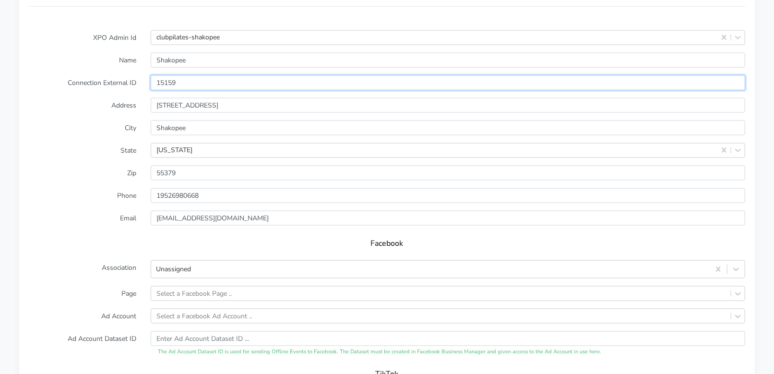
click at [164, 79] on input "15159" at bounding box center [448, 82] width 594 height 15
